Goal: Task Accomplishment & Management: Manage account settings

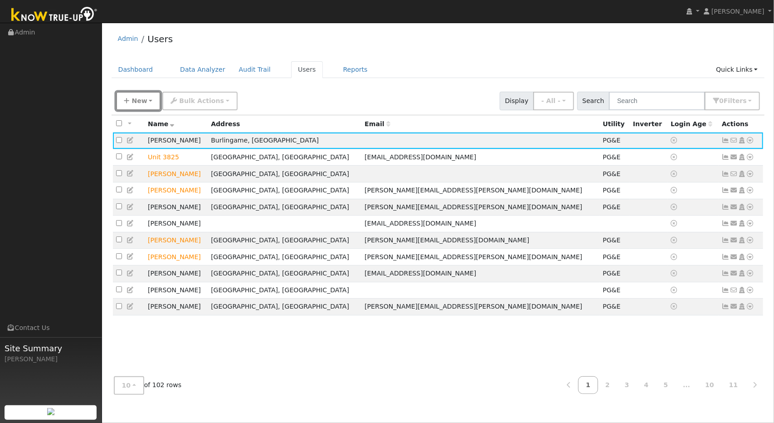
click at [146, 99] on button "New" at bounding box center [138, 101] width 45 height 19
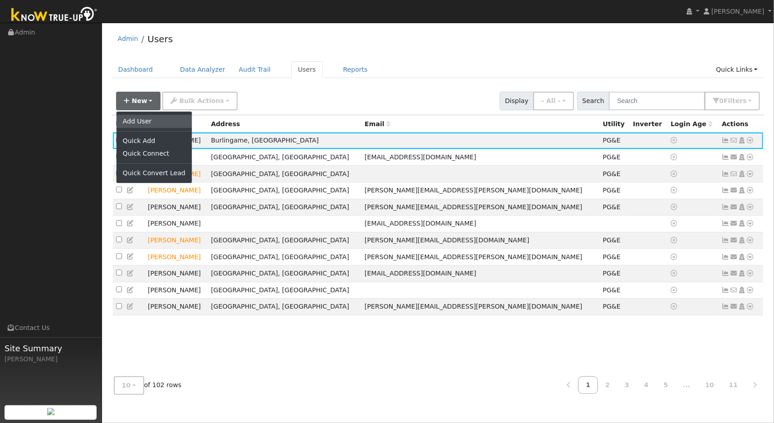
click at [141, 121] on link "Add User" at bounding box center [154, 121] width 75 height 13
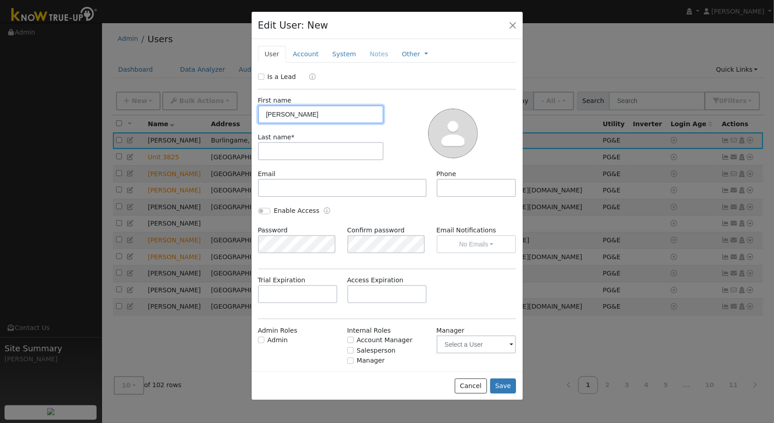
type input "[PERSON_NAME]"
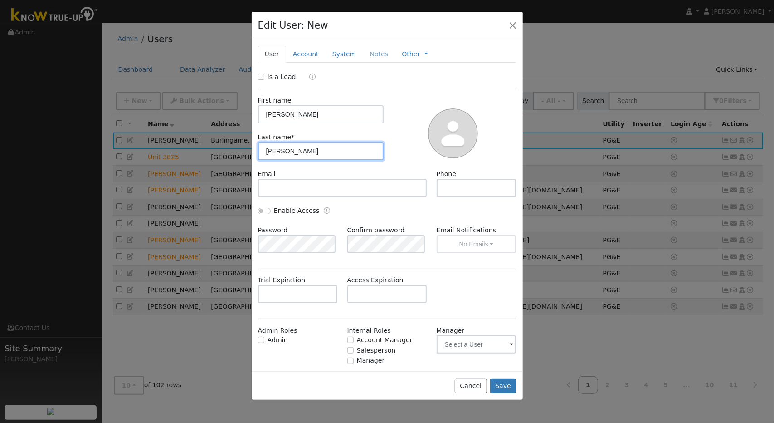
type input "[PERSON_NAME]"
click at [339, 60] on link "System" at bounding box center [345, 54] width 38 height 17
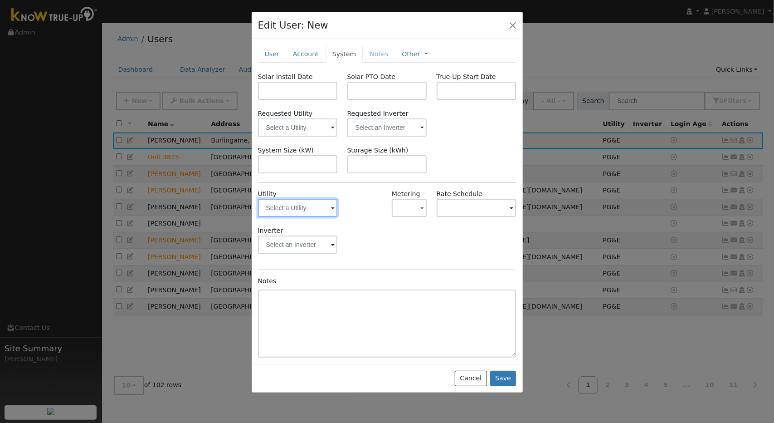
click at [314, 211] on input "text" at bounding box center [298, 208] width 80 height 18
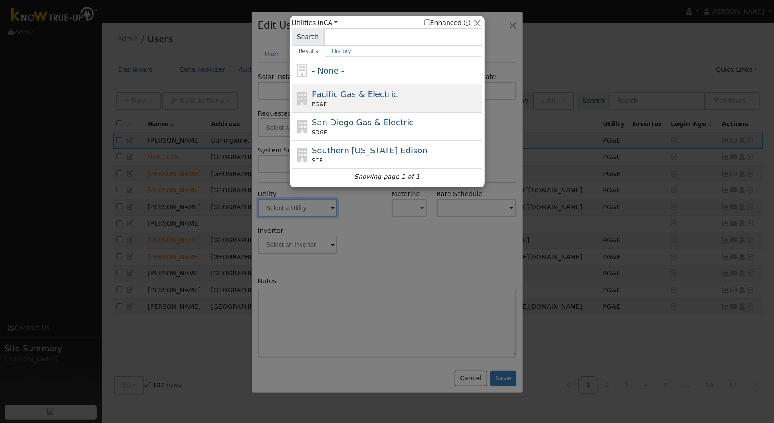
click at [361, 100] on div "PG&E" at bounding box center [396, 104] width 168 height 8
type input "PG&E"
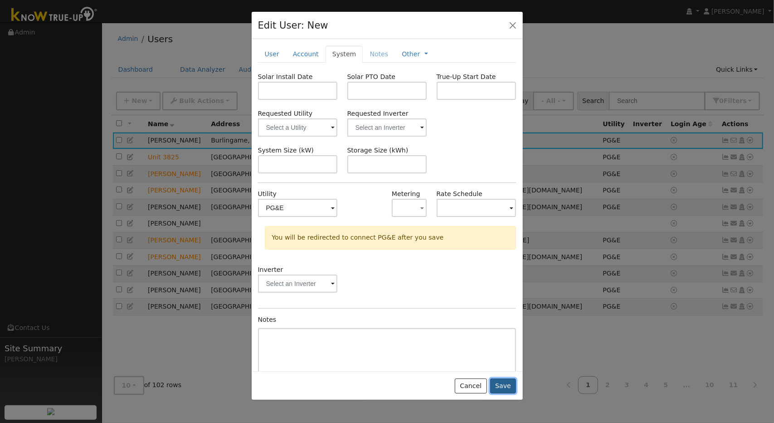
click at [502, 386] on button "Save" at bounding box center [503, 385] width 26 height 15
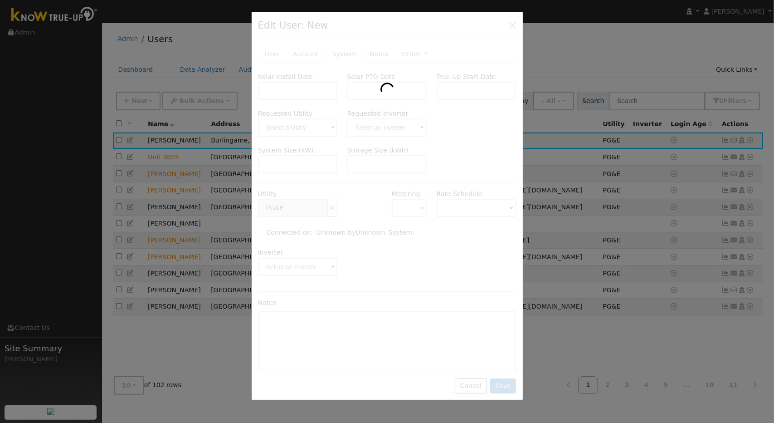
drag, startPoint x: 332, startPoint y: 131, endPoint x: 435, endPoint y: 155, distance: 105.7
click at [435, 155] on div at bounding box center [387, 206] width 271 height 388
click at [461, 91] on div at bounding box center [387, 206] width 271 height 388
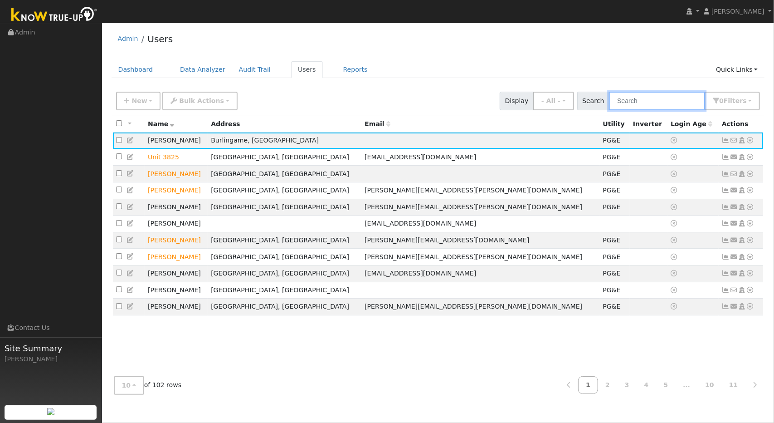
click at [639, 101] on input "text" at bounding box center [657, 101] width 96 height 19
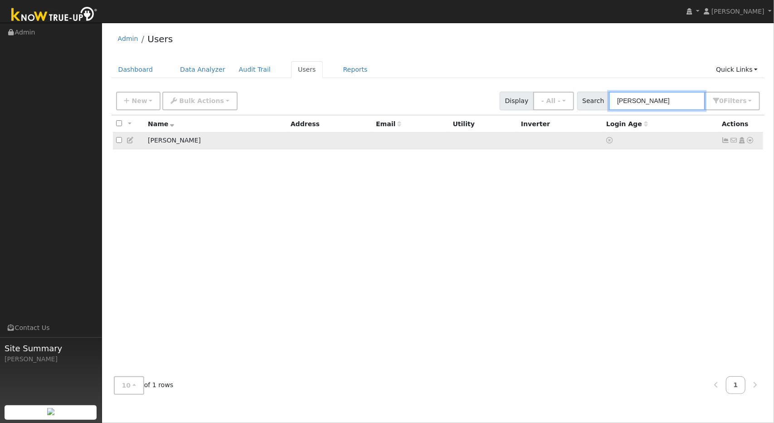
type input "[PERSON_NAME]"
click at [159, 142] on td "[PERSON_NAME]" at bounding box center [216, 140] width 143 height 17
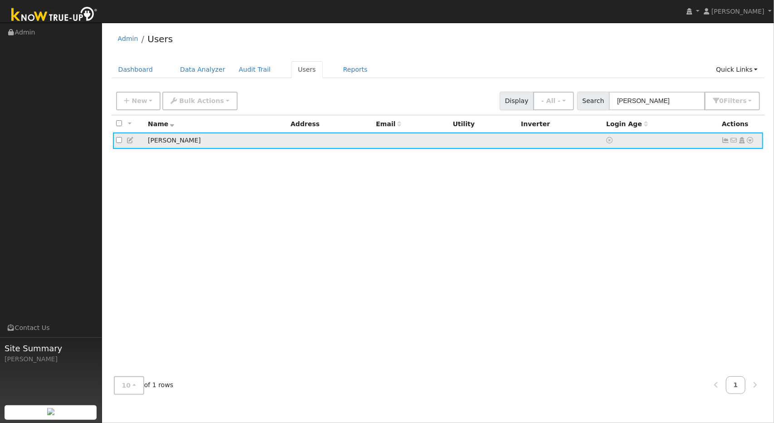
click at [749, 141] on icon at bounding box center [750, 140] width 8 height 6
click at [656, 207] on link "Utility" at bounding box center [656, 209] width 63 height 13
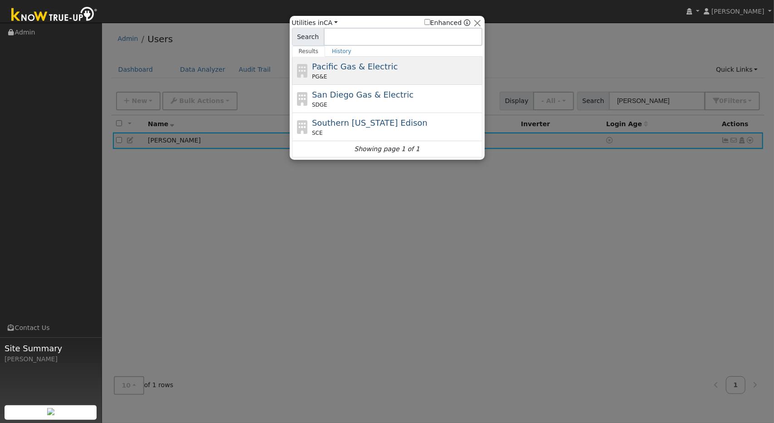
click at [375, 71] on span "Pacific Gas & Electric" at bounding box center [355, 67] width 86 height 10
